Goal: Check status: Check status

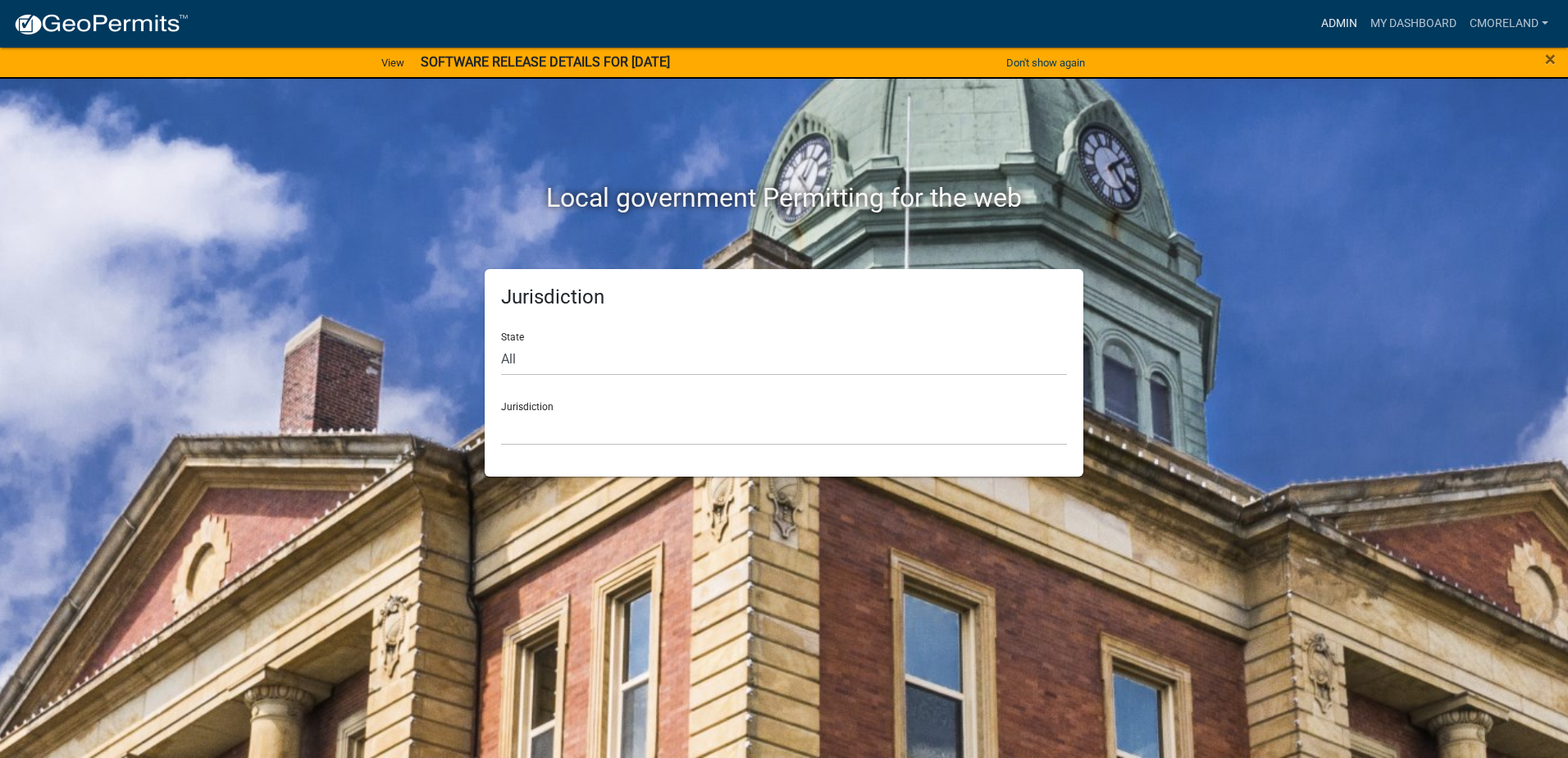
click at [1337, 23] on link "Admin" at bounding box center [1339, 23] width 49 height 31
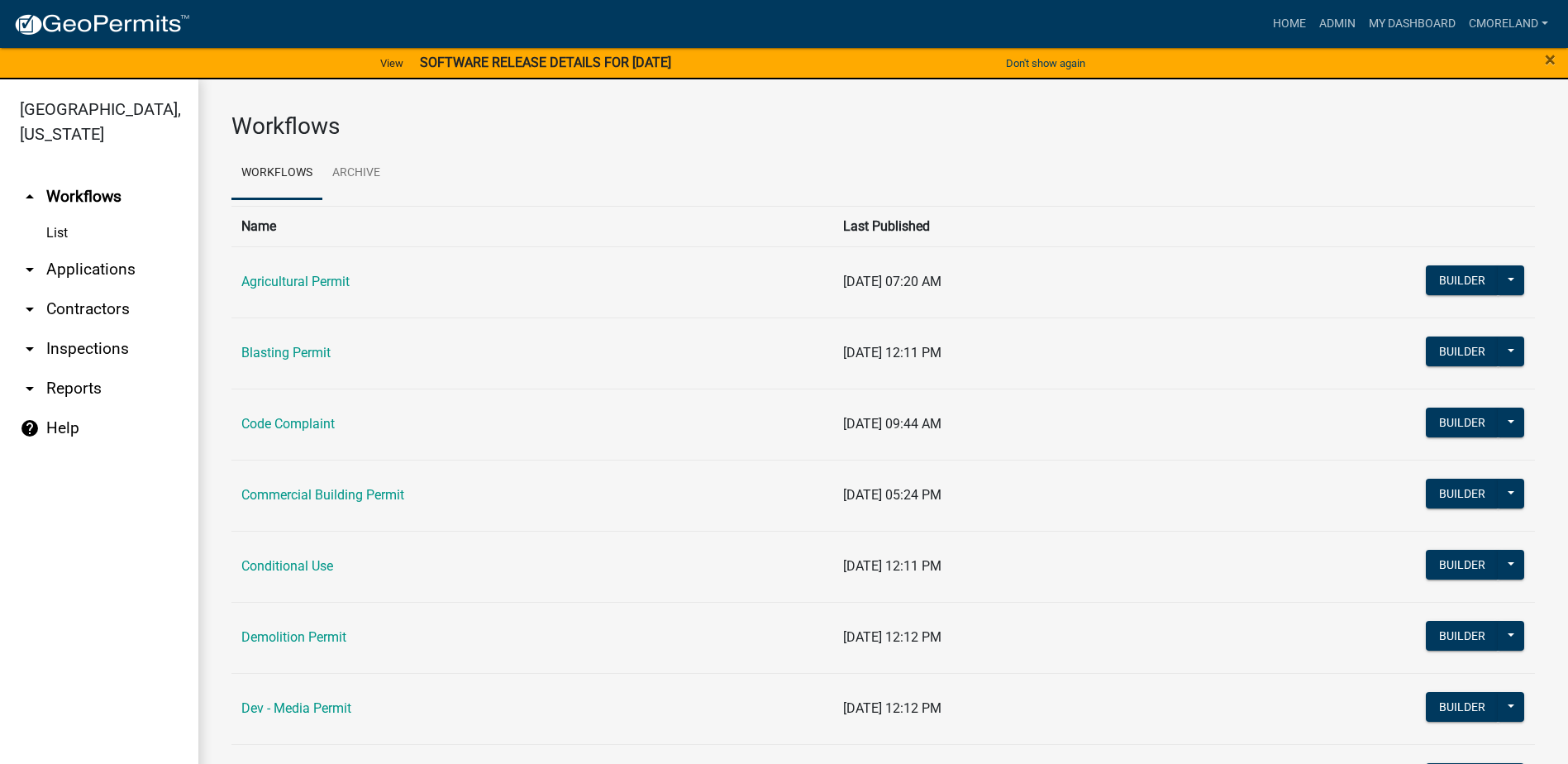
click at [110, 264] on link "arrow_drop_down Applications" at bounding box center [99, 269] width 198 height 40
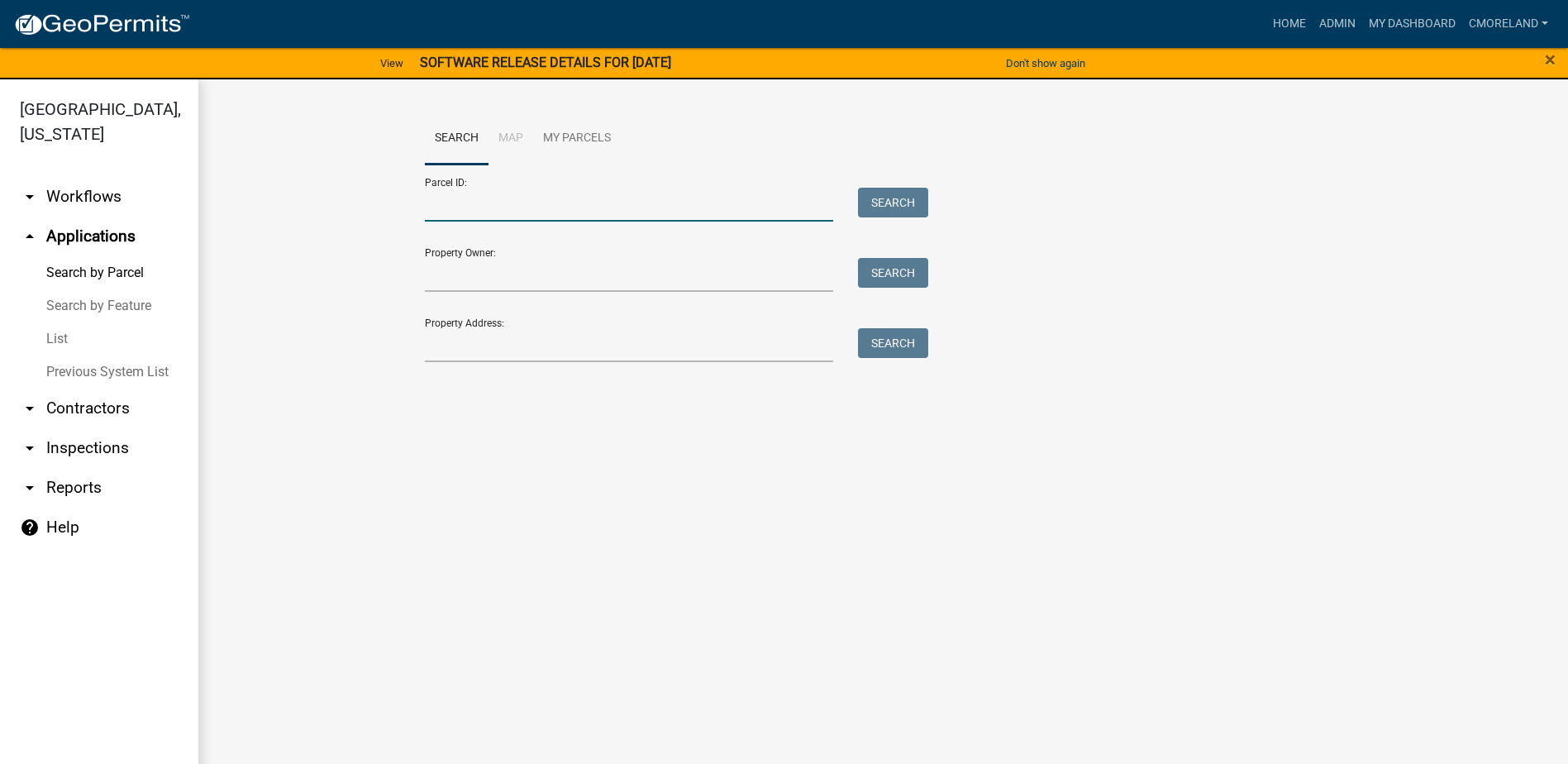
click at [460, 208] on input "Parcel ID:" at bounding box center [629, 204] width 410 height 34
type input "3"
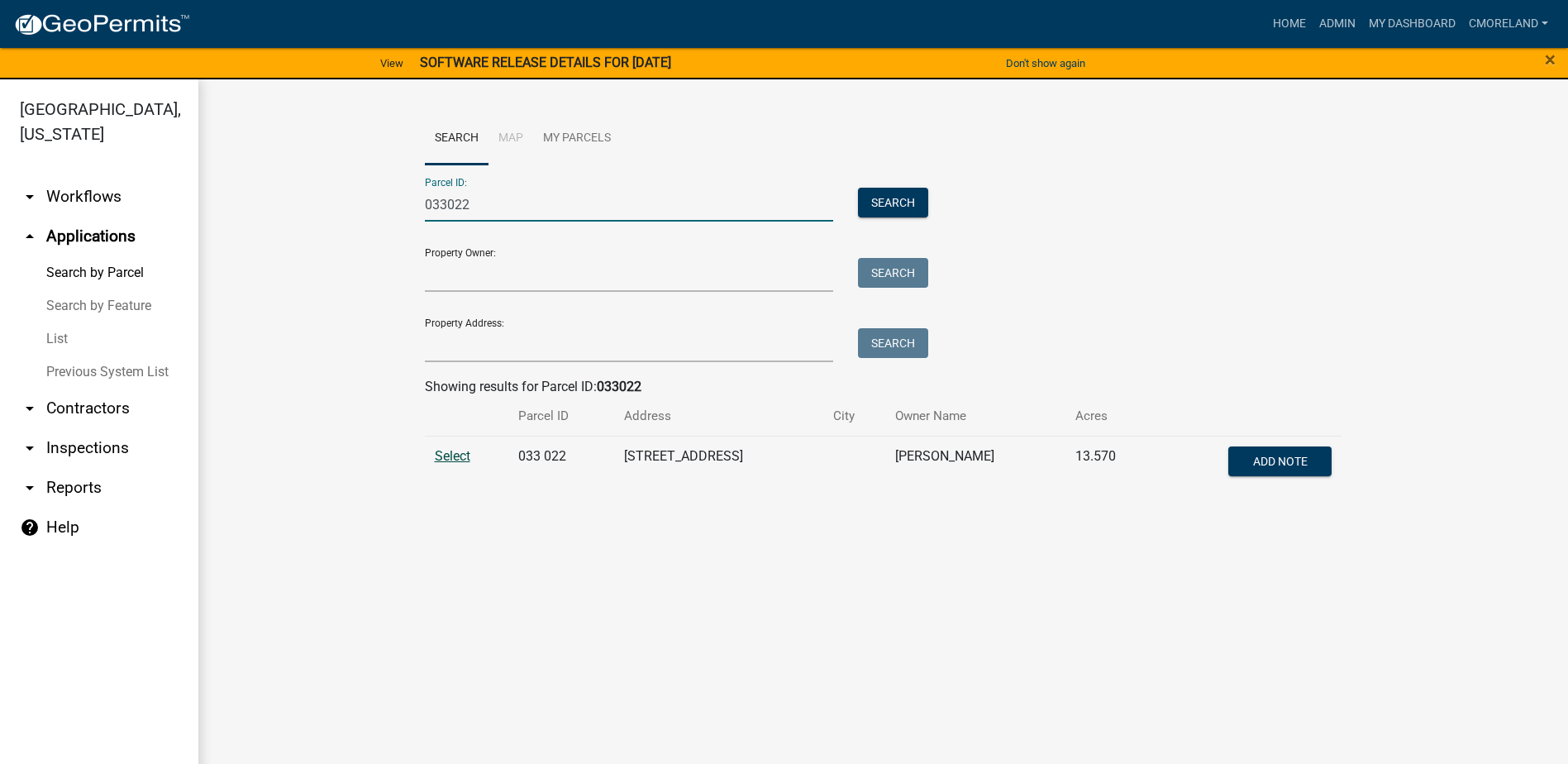
type input "033022"
click at [457, 453] on span "Select" at bounding box center [453, 456] width 35 height 16
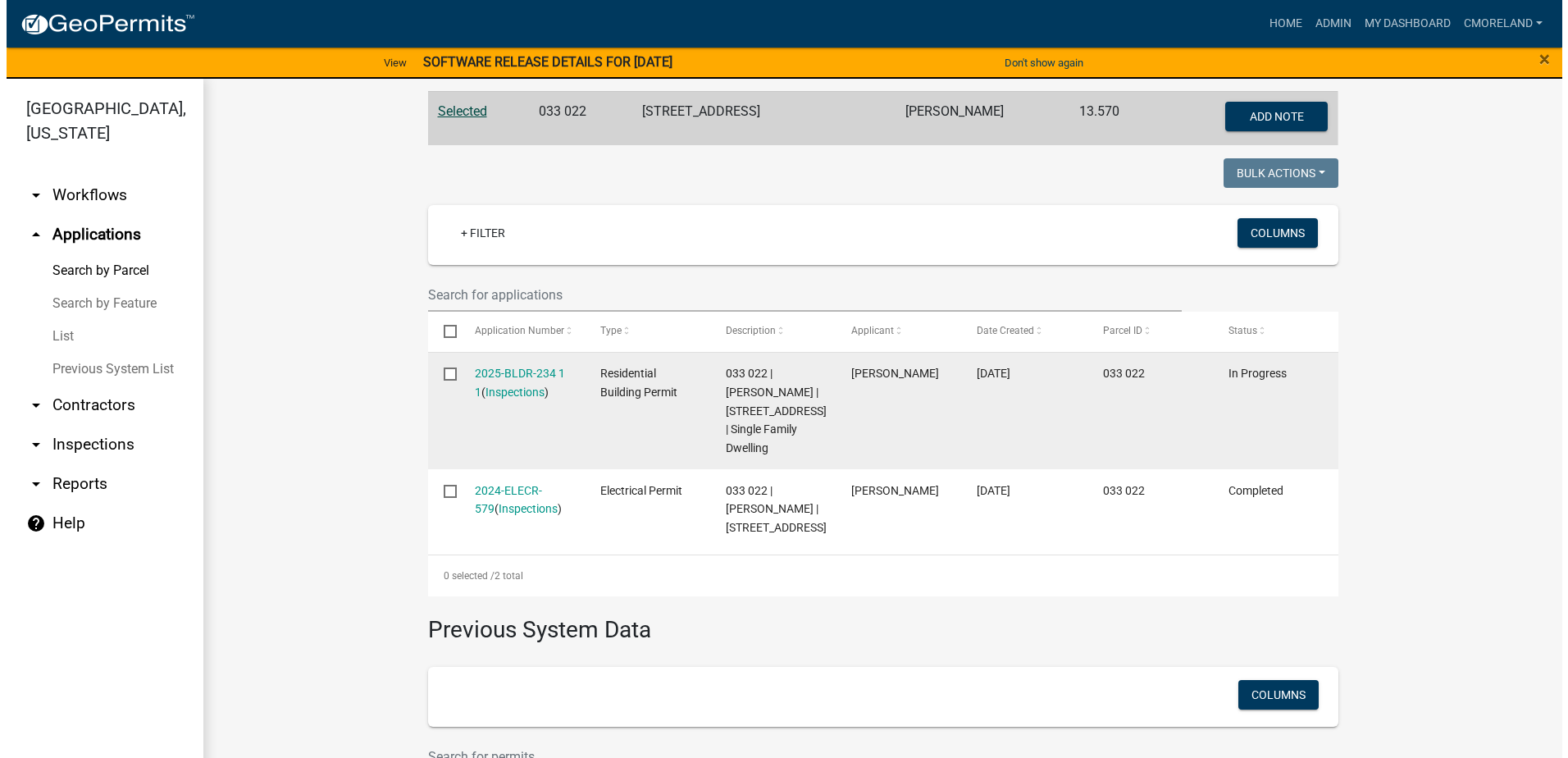
scroll to position [303, 0]
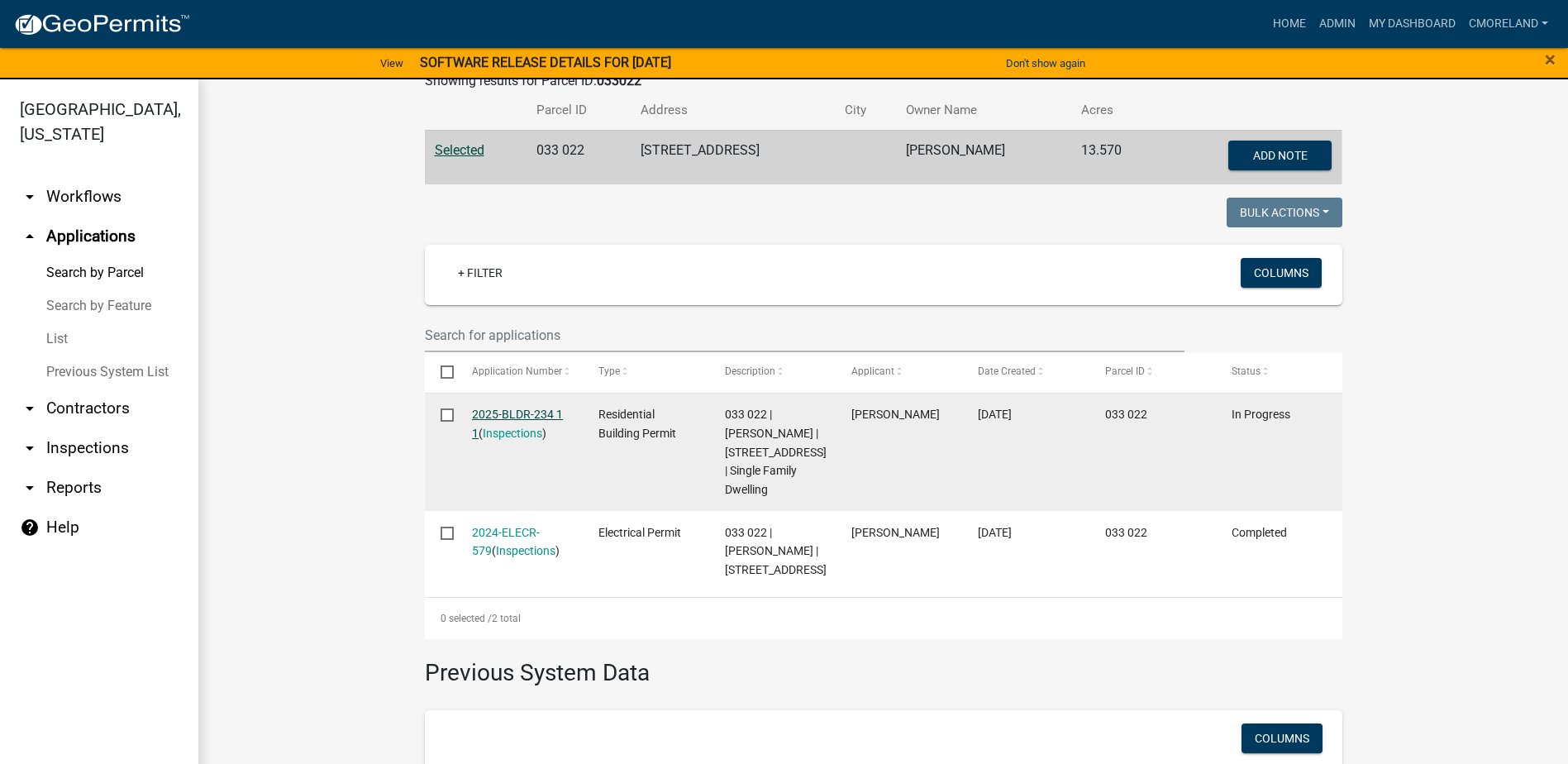
click at [527, 414] on link "2025-BLDR-234 1 1" at bounding box center [518, 424] width 91 height 32
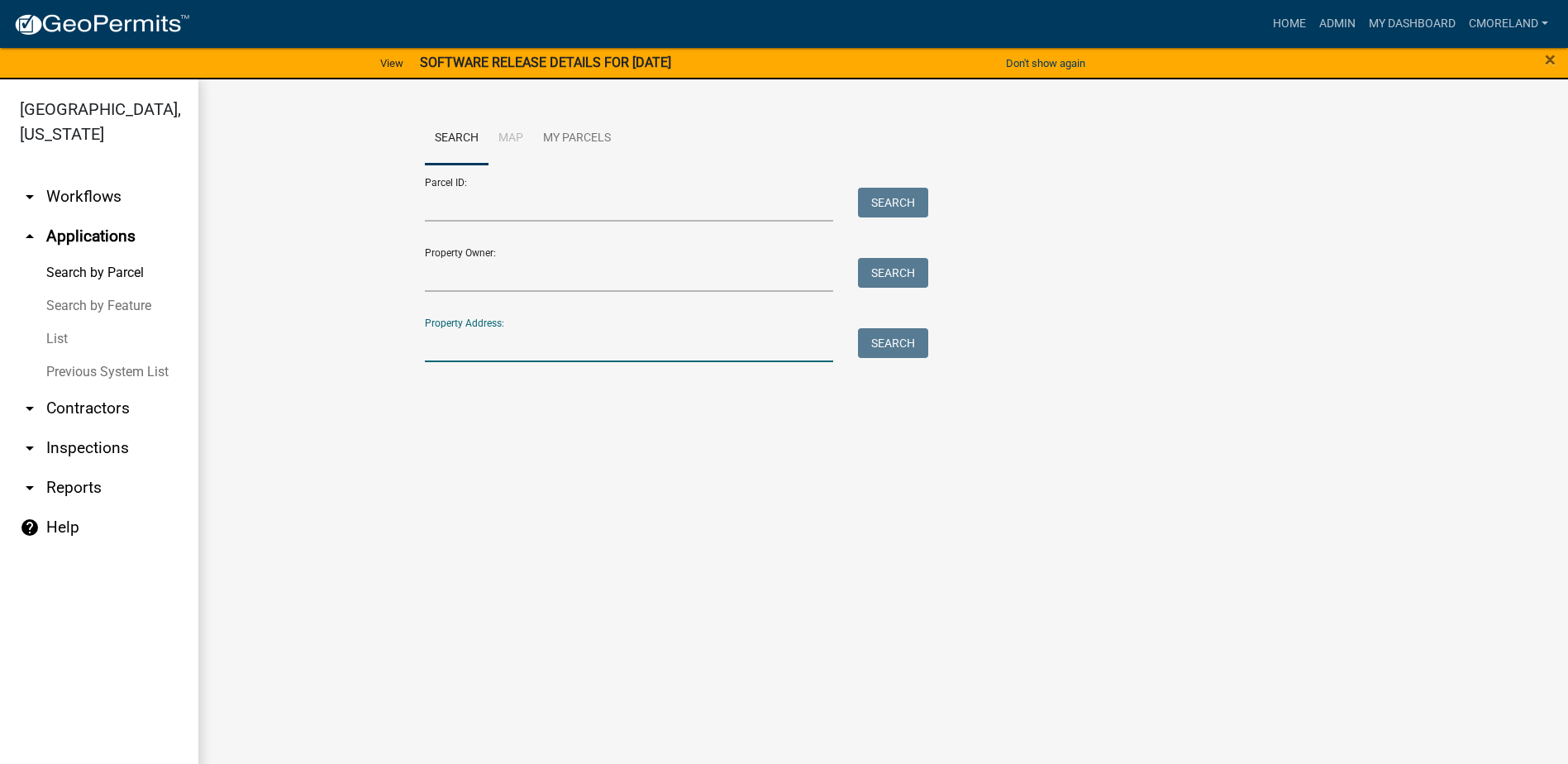
click at [484, 348] on input "Property Address:" at bounding box center [629, 345] width 410 height 34
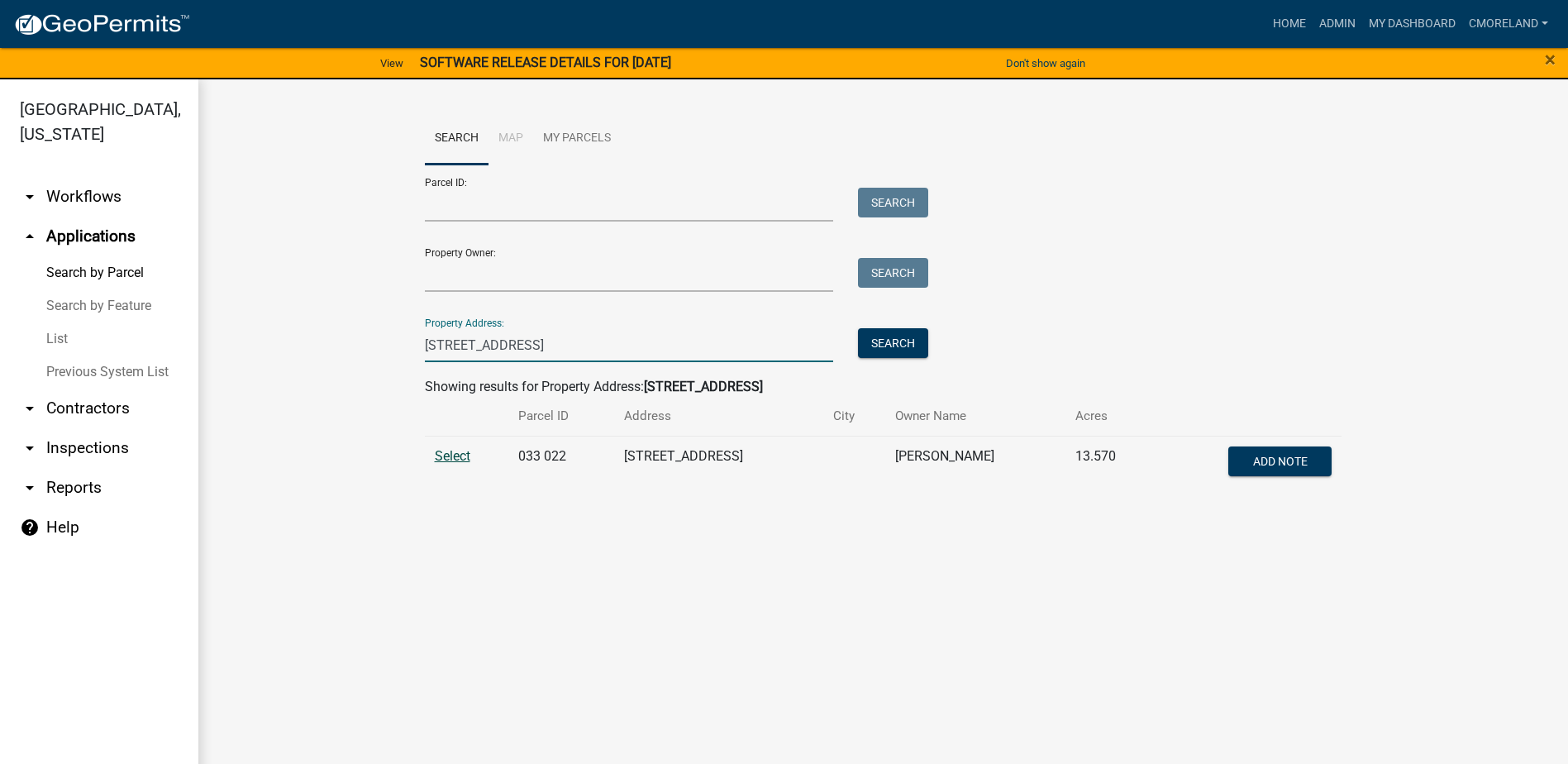
type input "[STREET_ADDRESS]"
click at [458, 458] on span "Select" at bounding box center [453, 456] width 35 height 16
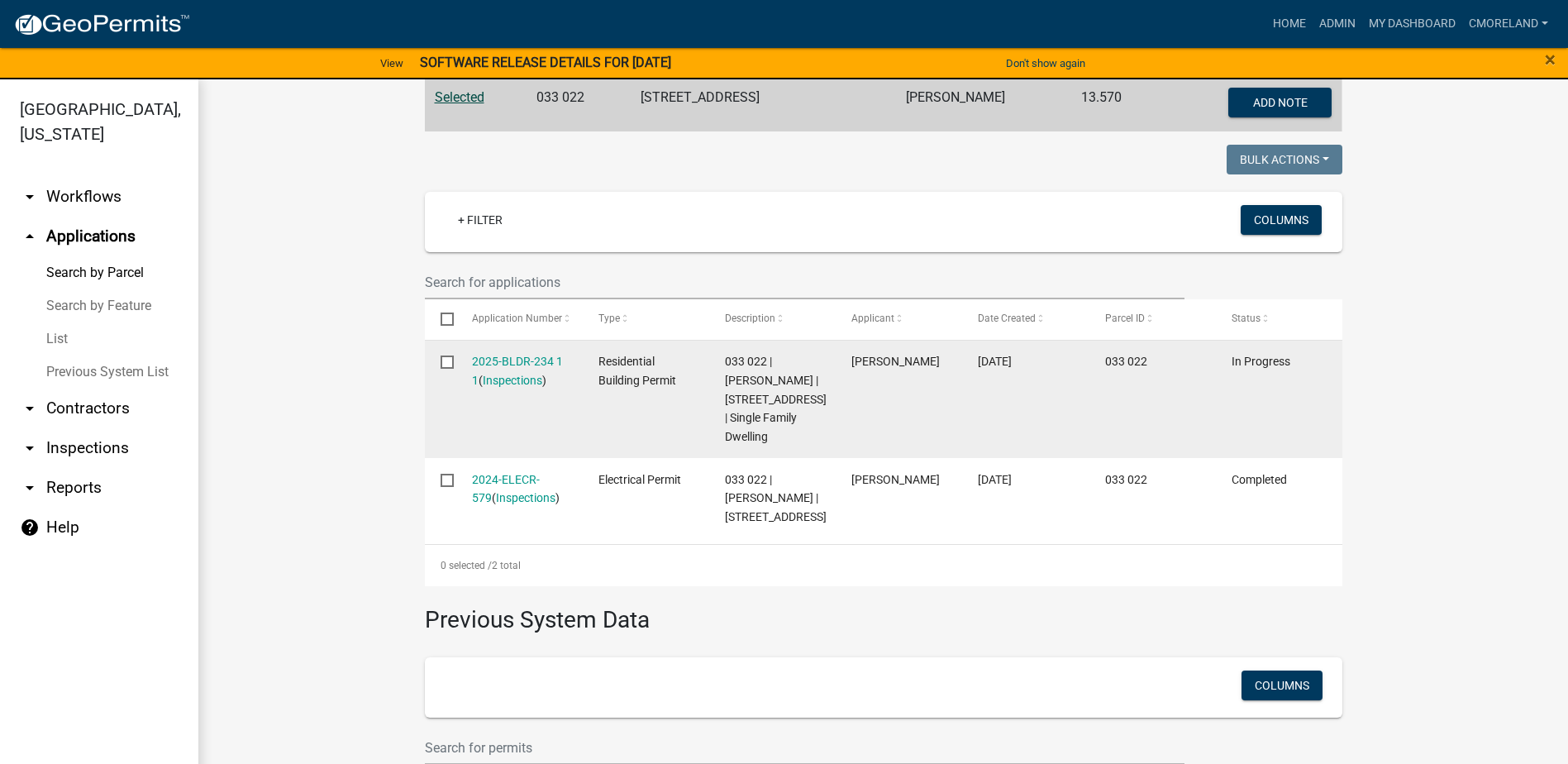
scroll to position [331, 0]
